Goal: Find specific page/section: Find specific page/section

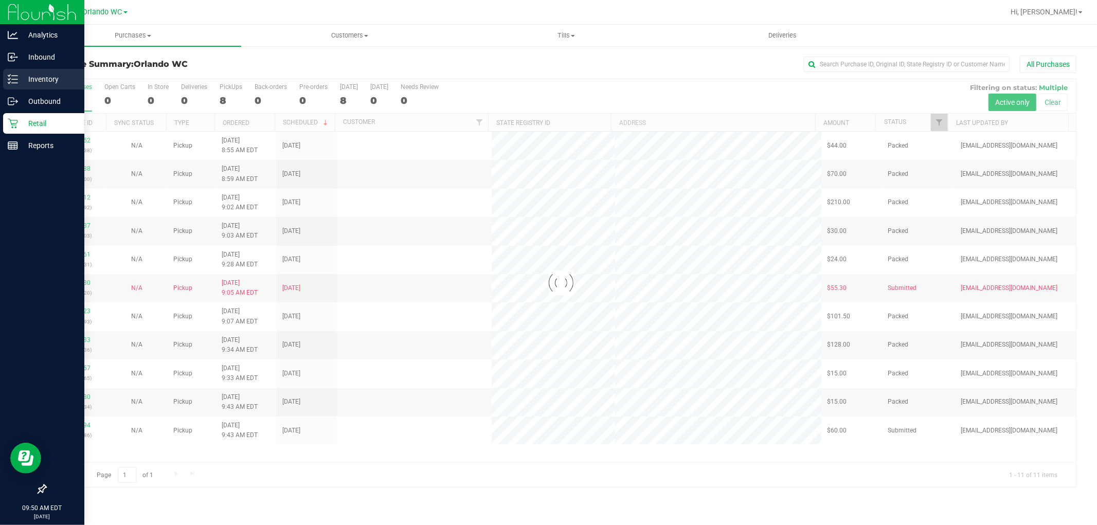
click at [8, 76] on icon at bounding box center [9, 76] width 2 height 2
click at [0, 81] on link "Inventory" at bounding box center [42, 80] width 84 height 22
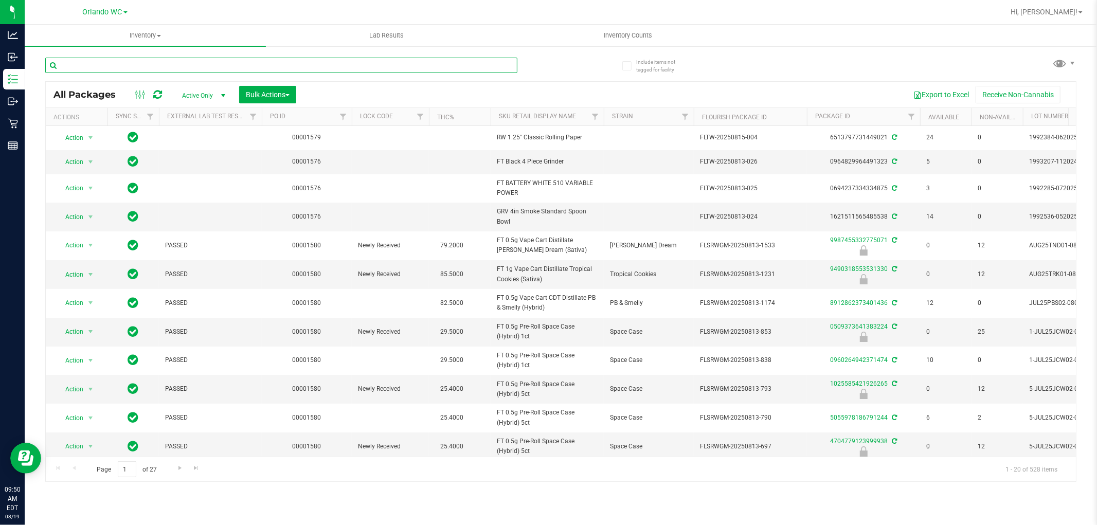
click at [376, 65] on input "text" at bounding box center [281, 65] width 472 height 15
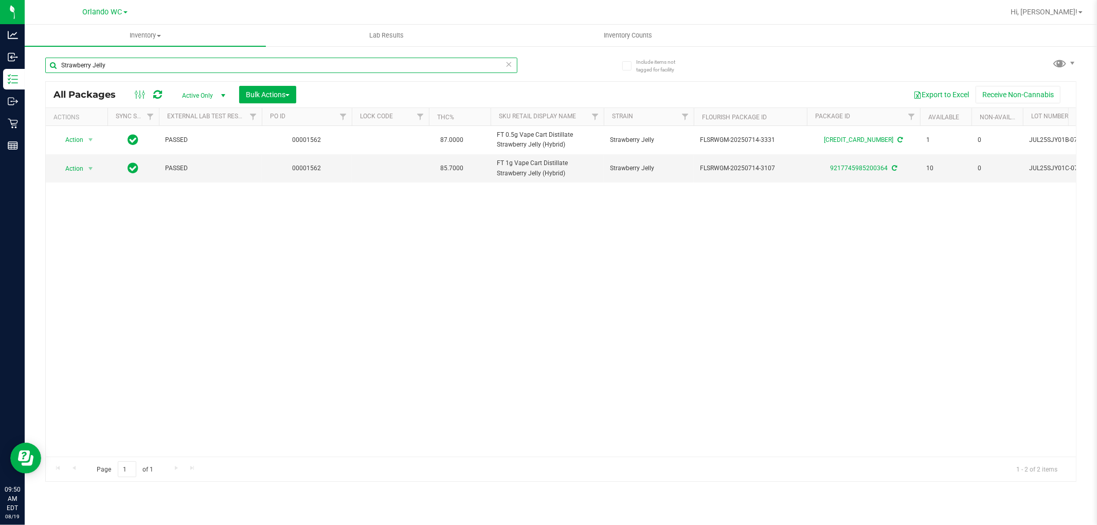
type input "Strawberry Jelly"
click at [542, 233] on div "Action Action Adjust qty Create package Edit attributes Global inventory Locate…" at bounding box center [561, 291] width 1030 height 331
click at [538, 231] on div "Action Action Adjust qty Create package Edit attributes Global inventory Locate…" at bounding box center [561, 291] width 1030 height 331
drag, startPoint x: 662, startPoint y: 251, endPoint x: 752, endPoint y: 239, distance: 91.3
click at [686, 240] on div "Action Action Adjust qty Create package Edit attributes Global inventory Locate…" at bounding box center [561, 291] width 1030 height 331
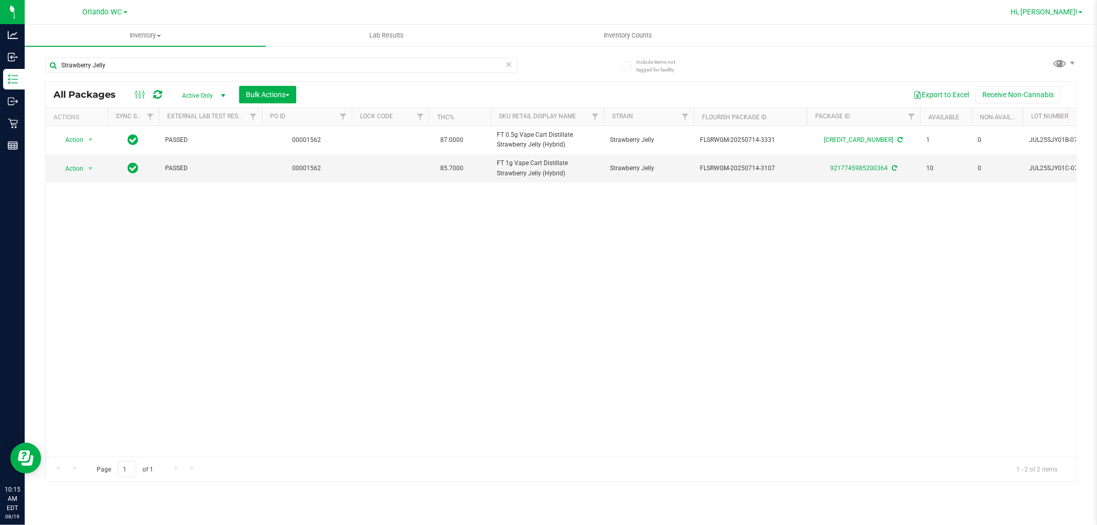
click at [1057, 8] on span "Hi, [PERSON_NAME]!" at bounding box center [1043, 12] width 67 height 8
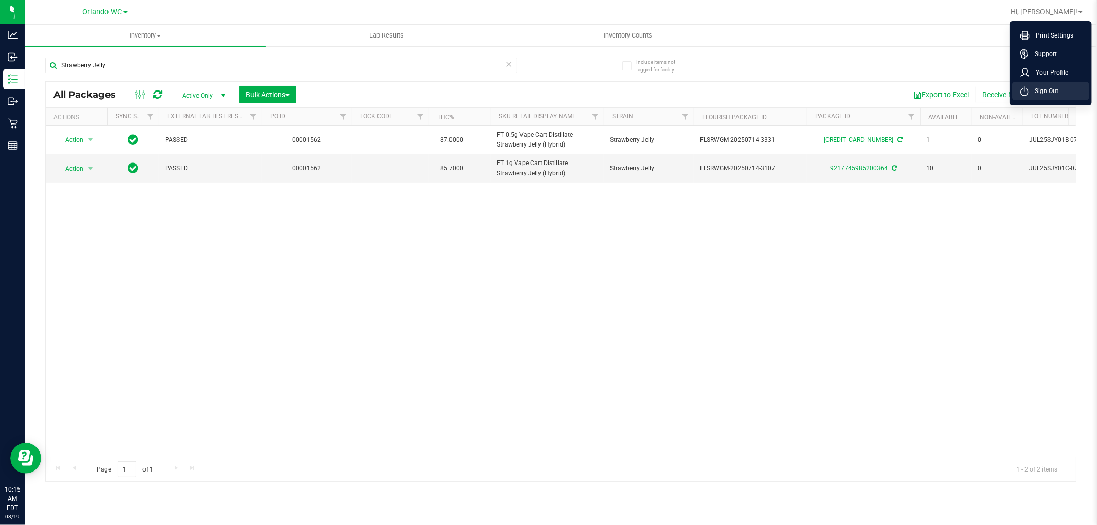
click at [1047, 86] on span "Sign Out" at bounding box center [1043, 91] width 30 height 10
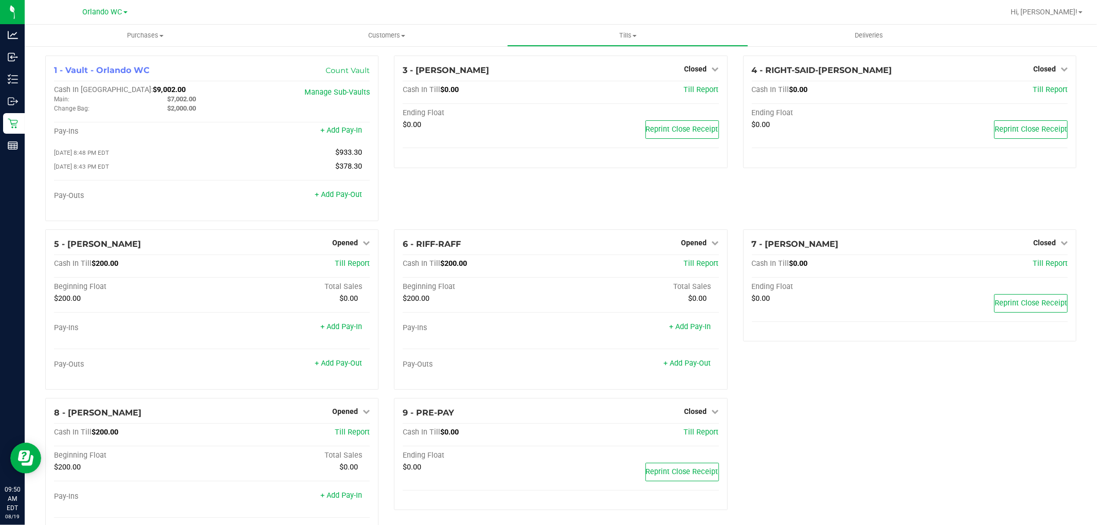
scroll to position [6, 0]
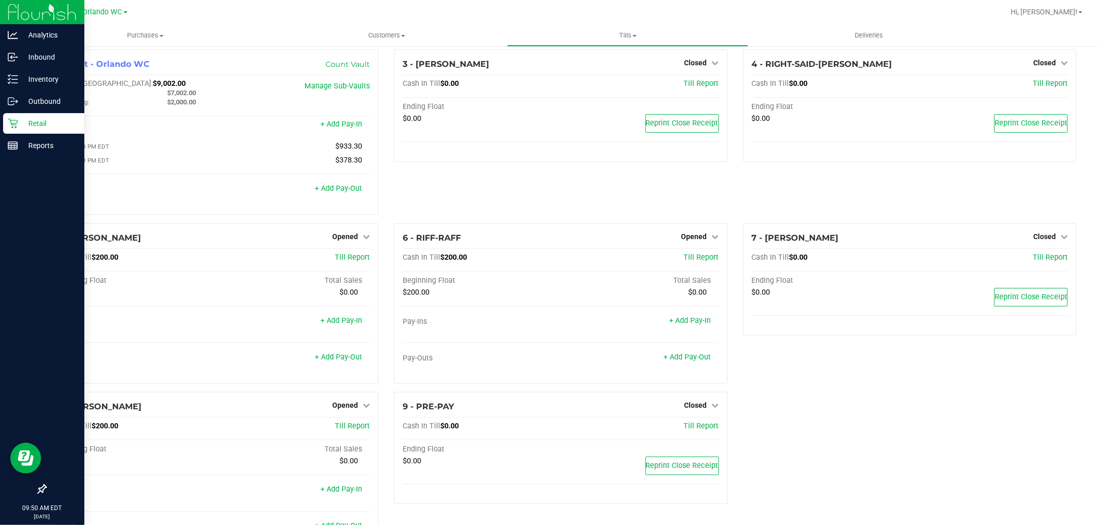
click at [9, 122] on icon at bounding box center [13, 123] width 10 height 10
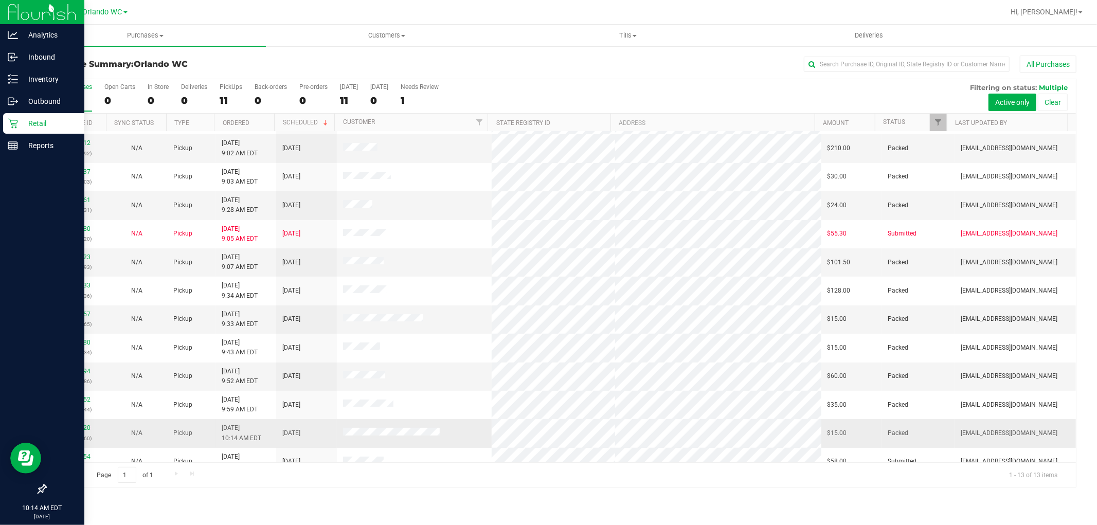
scroll to position [39, 0]
